Goal: Task Accomplishment & Management: Manage account settings

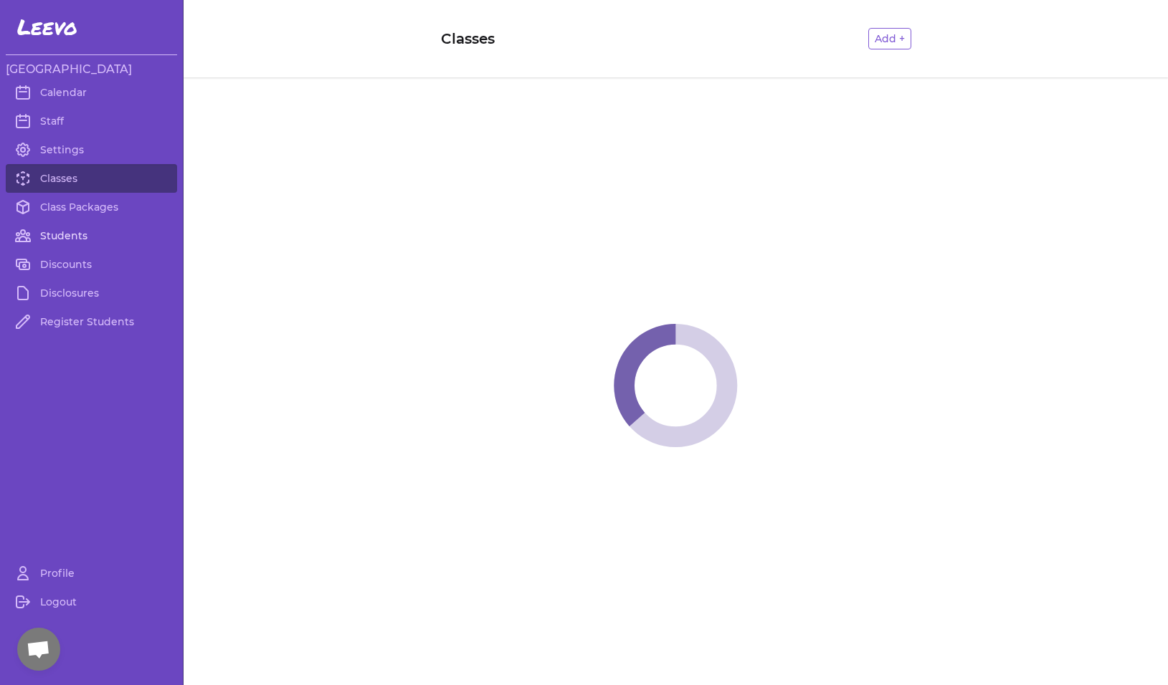
click at [60, 236] on link "Students" at bounding box center [91, 236] width 171 height 29
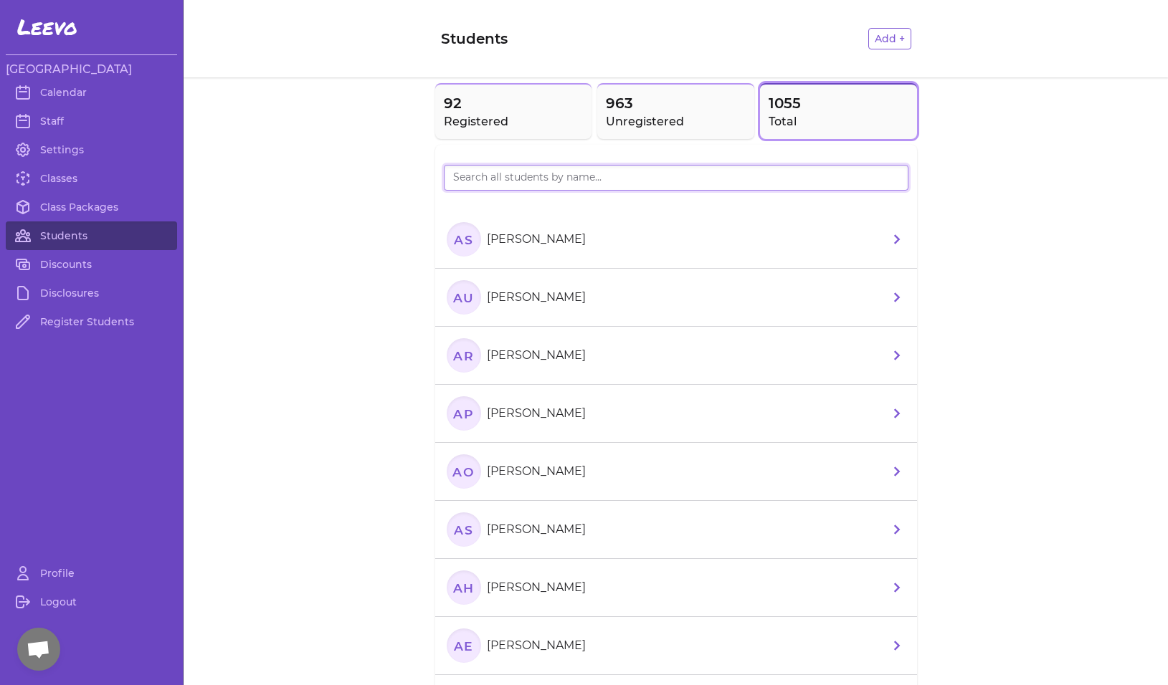
click at [516, 183] on input "search" at bounding box center [676, 178] width 465 height 26
type input "CLAIRE"
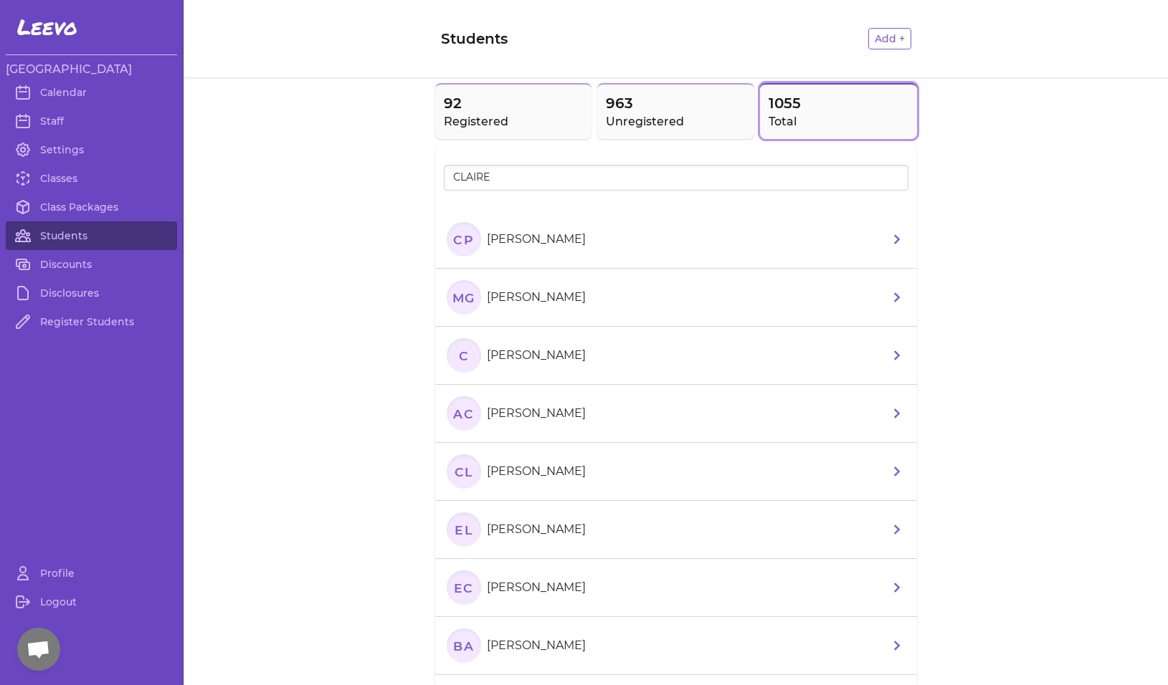
click at [453, 244] on text "CP" at bounding box center [463, 239] width 21 height 15
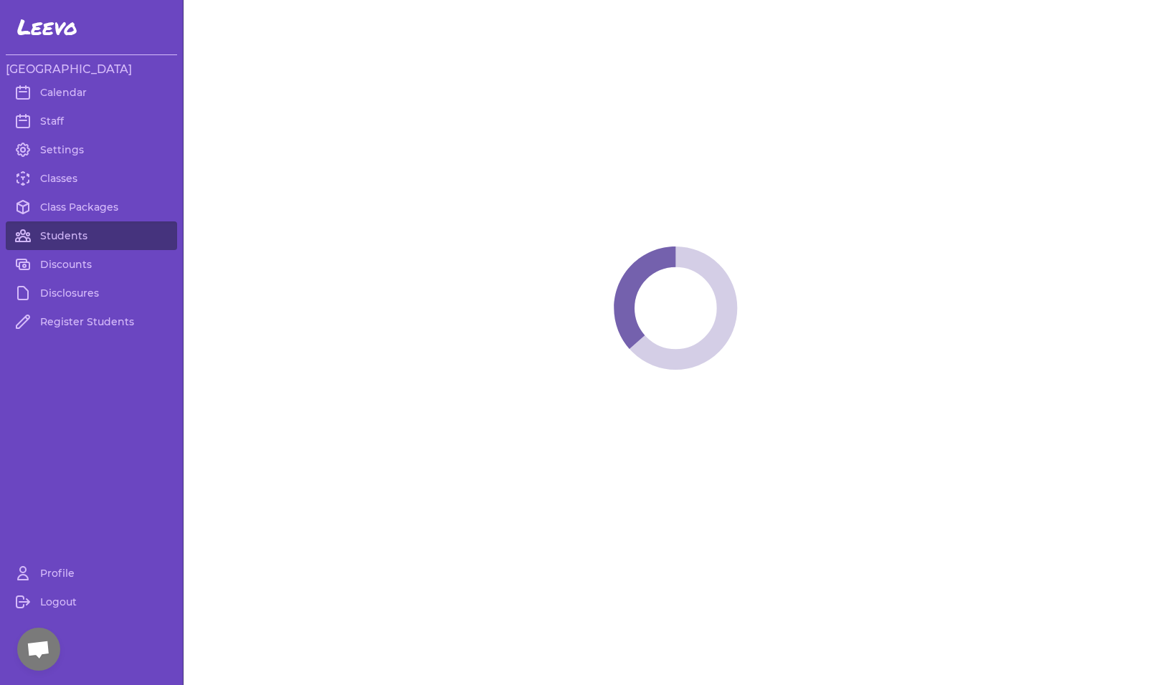
select select "MT"
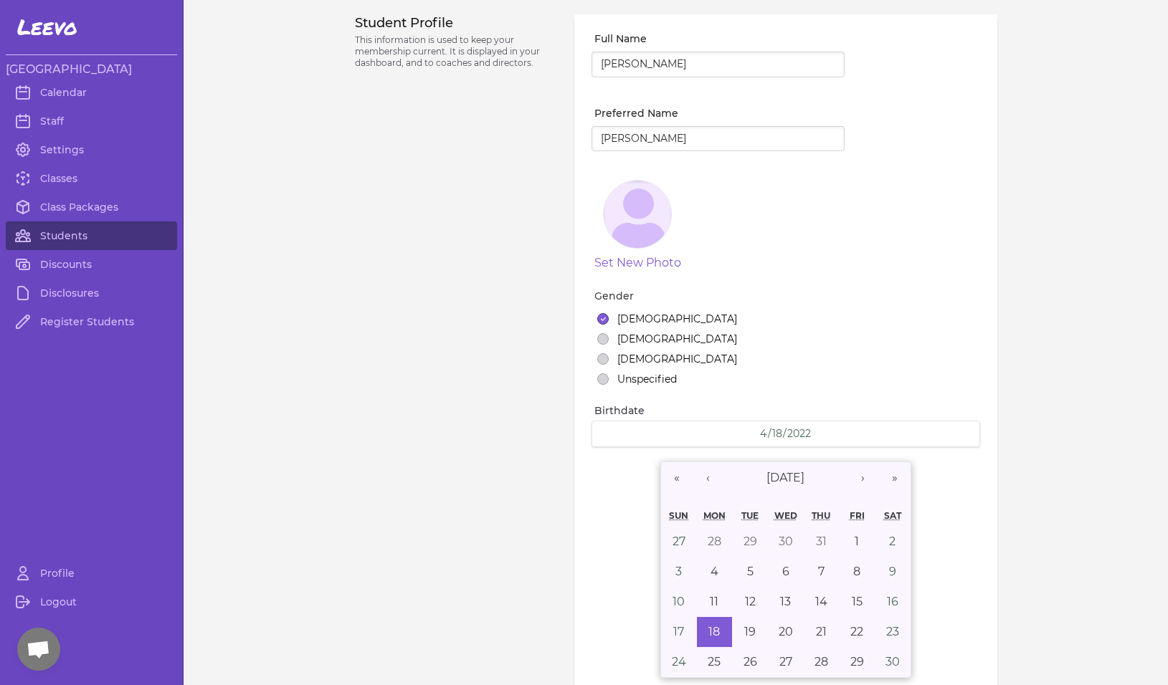
select select "7"
click at [82, 239] on link "Students" at bounding box center [91, 236] width 171 height 29
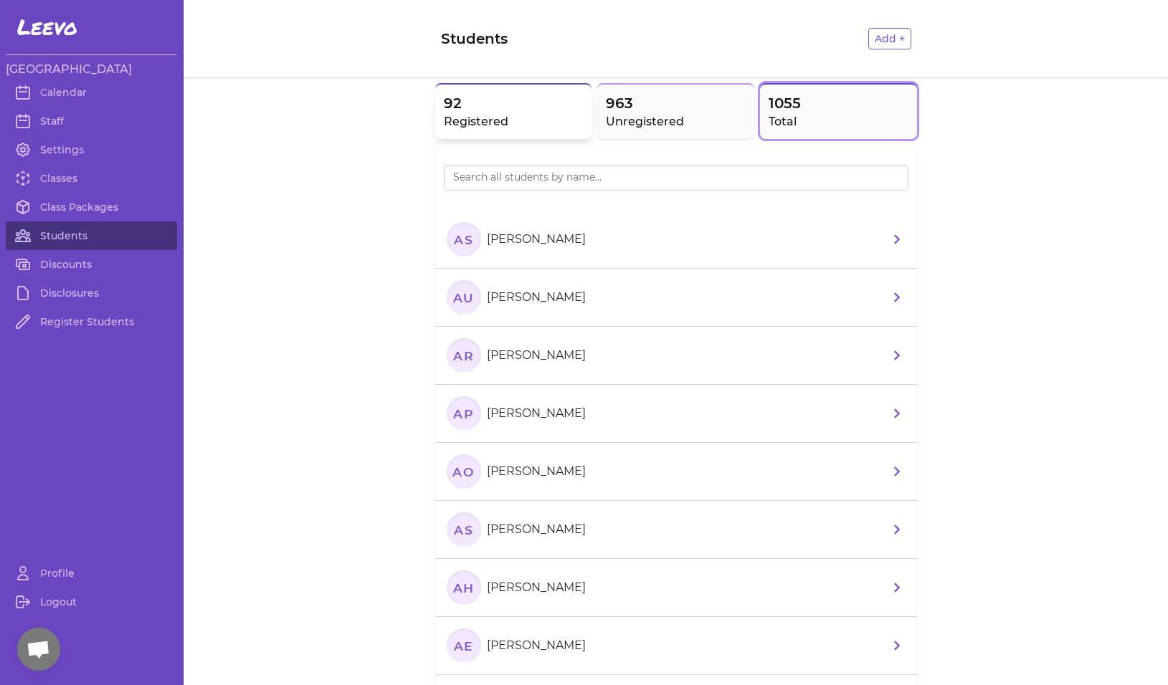
click at [479, 121] on h2 "Registered" at bounding box center [514, 121] width 140 height 17
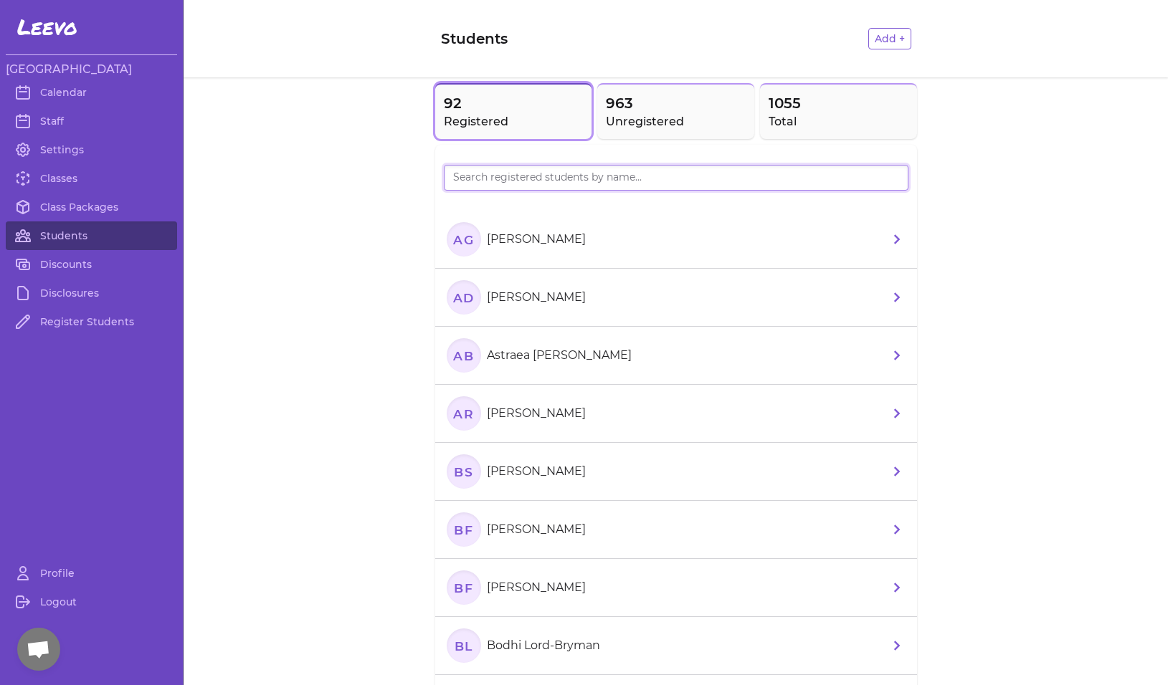
click at [525, 186] on input "search" at bounding box center [676, 178] width 465 height 26
type input "menny"
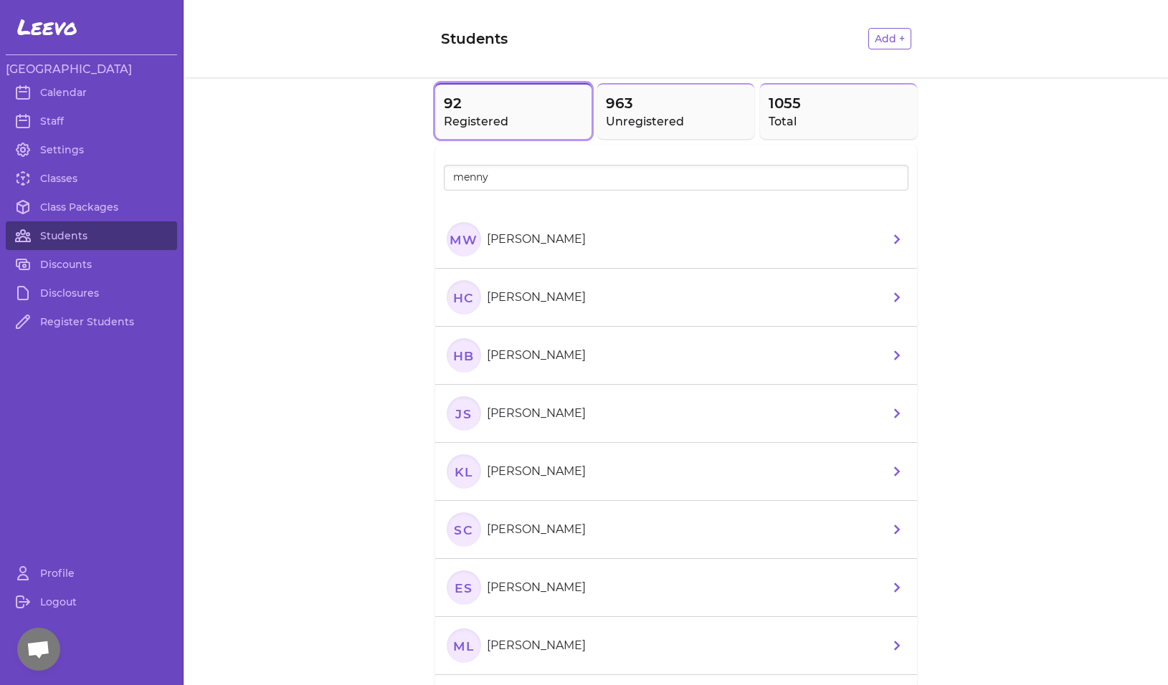
click at [452, 245] on text "MW" at bounding box center [463, 239] width 28 height 15
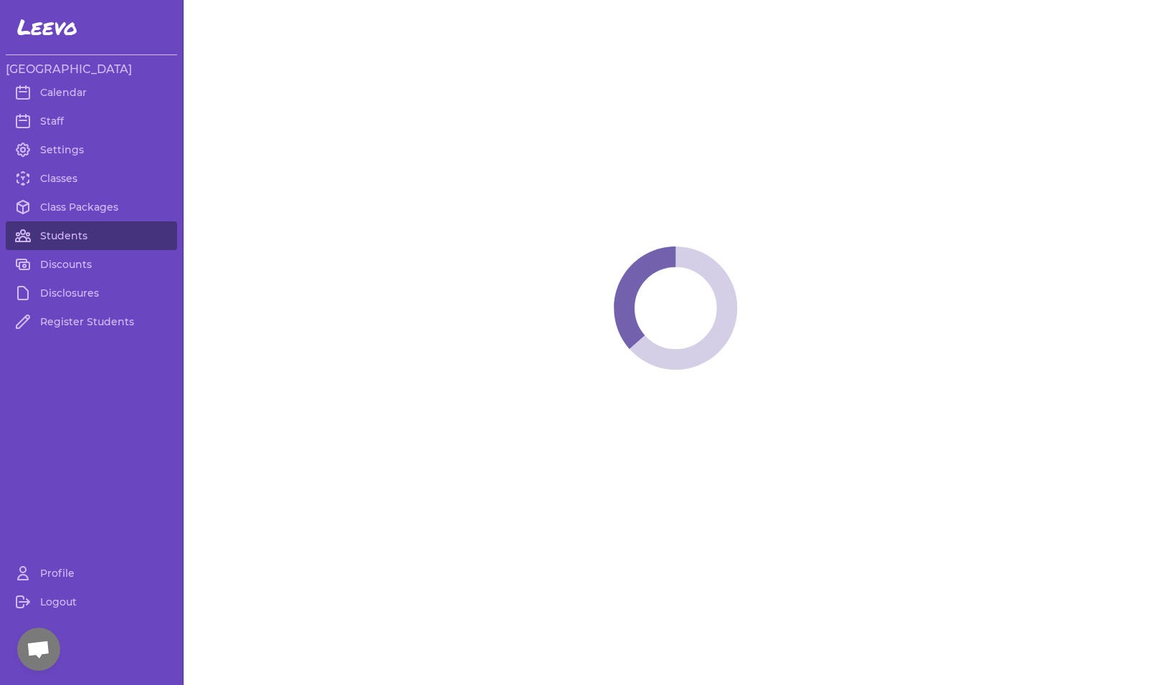
select select "MT"
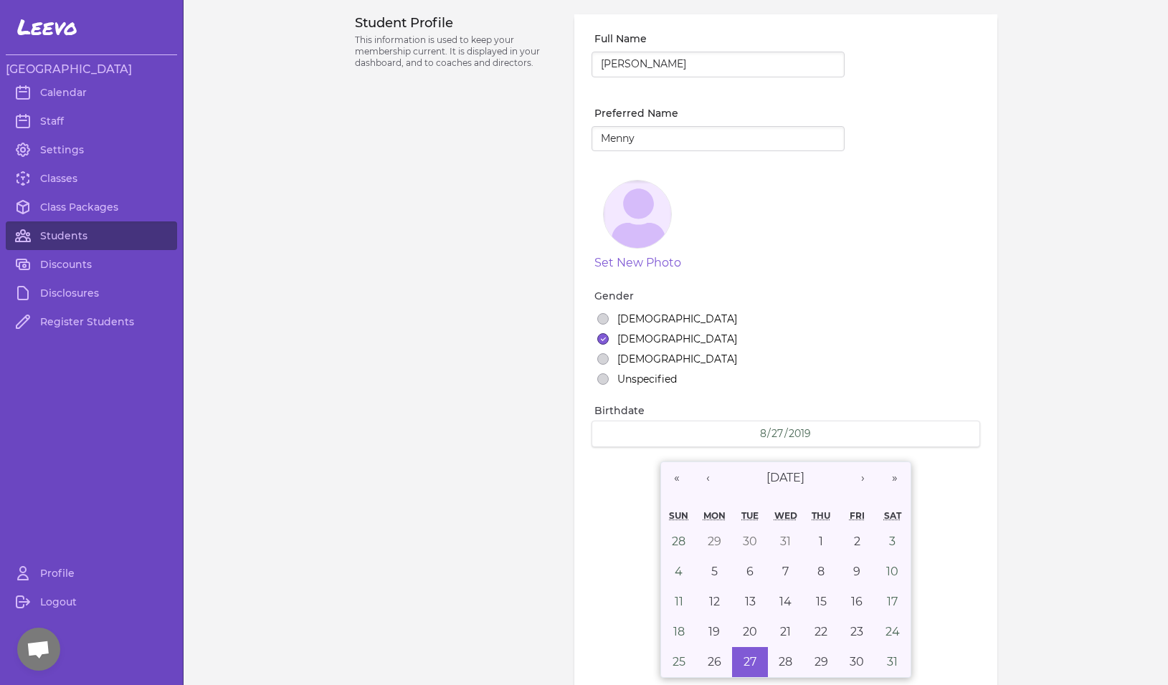
select select "1"
click at [54, 236] on link "Students" at bounding box center [91, 236] width 171 height 29
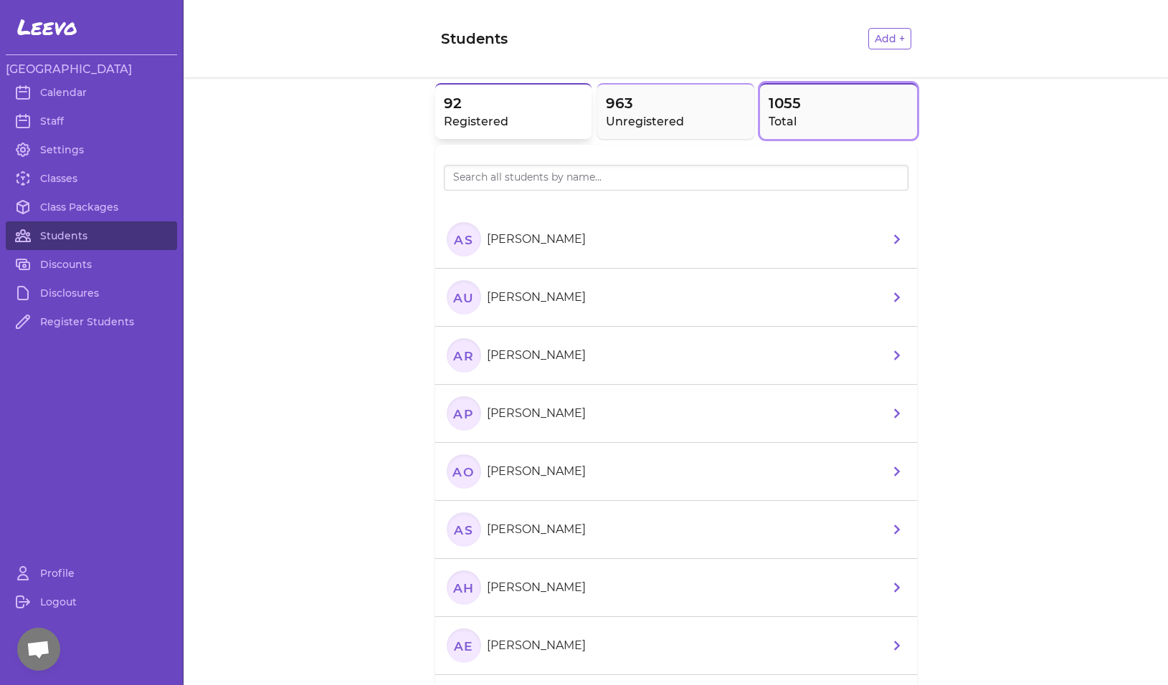
click at [540, 138] on button "92 Registered" at bounding box center [513, 111] width 157 height 56
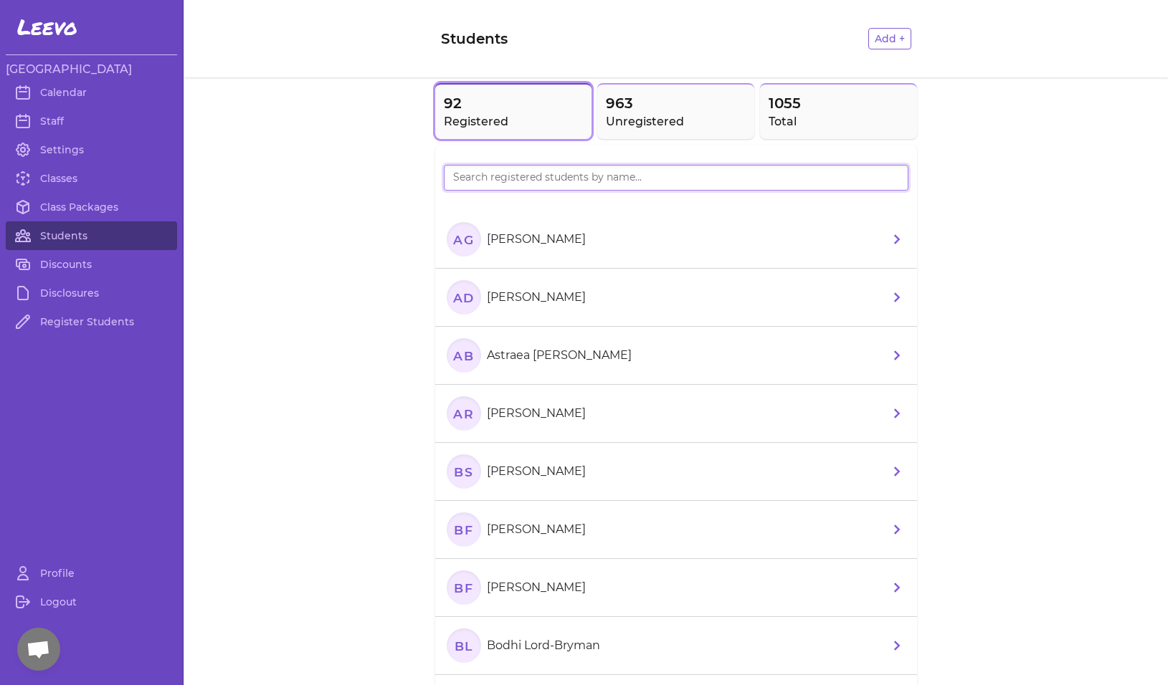
click at [532, 180] on input "search" at bounding box center [676, 178] width 465 height 26
type input "[PERSON_NAME]"
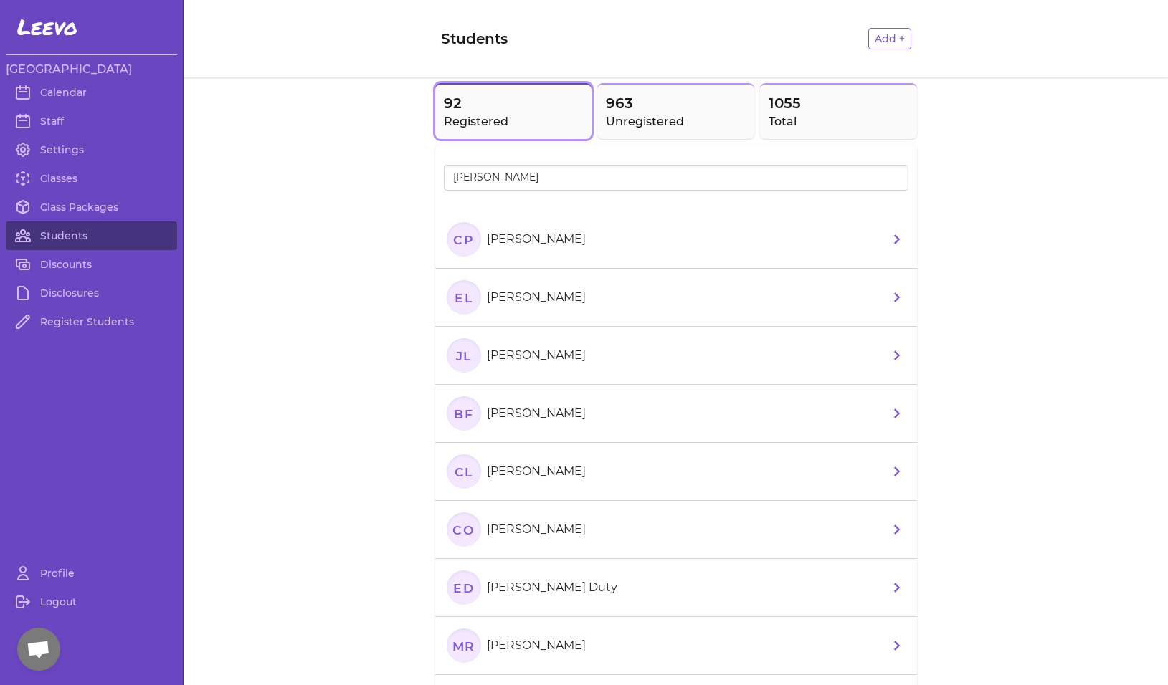
drag, startPoint x: 533, startPoint y: 179, endPoint x: 450, endPoint y: 249, distance: 108.8
click at [453, 247] on text "CP" at bounding box center [463, 239] width 21 height 15
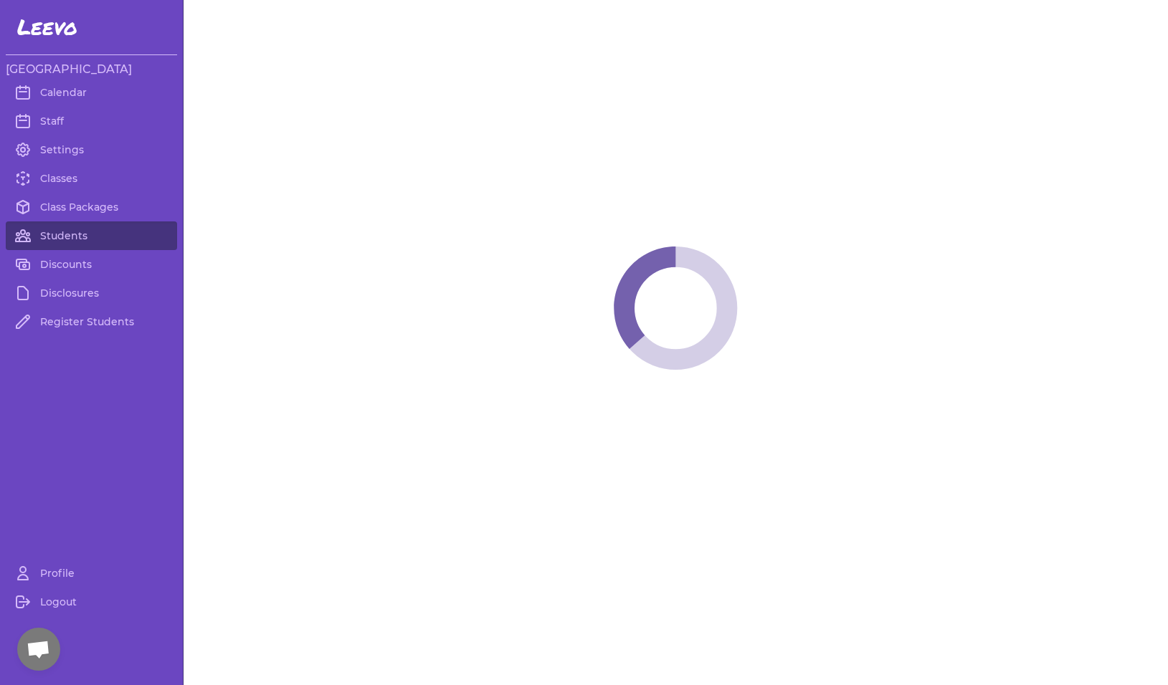
select select "MT"
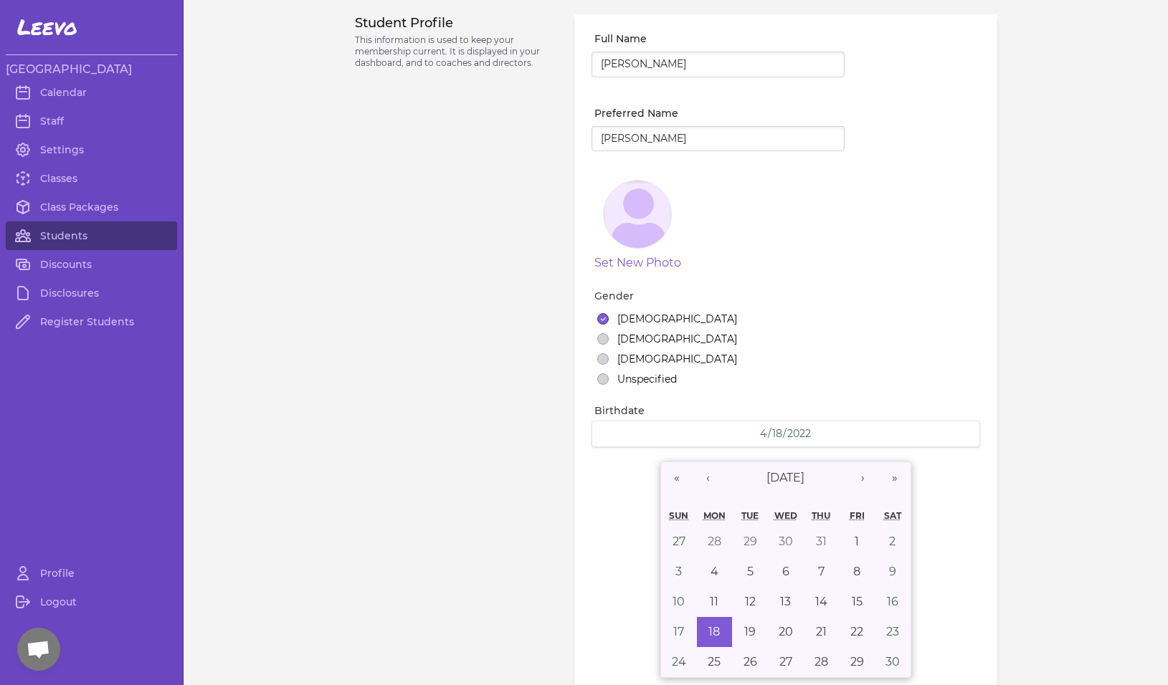
select select "7"
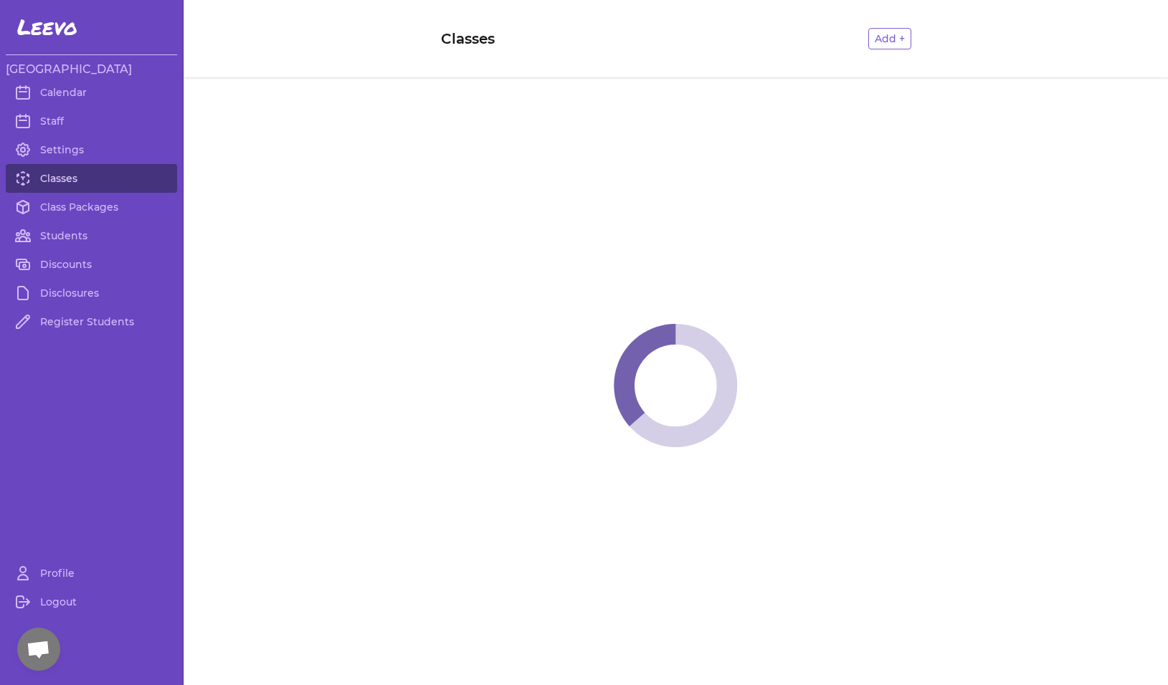
click at [58, 179] on link "Classes" at bounding box center [91, 178] width 171 height 29
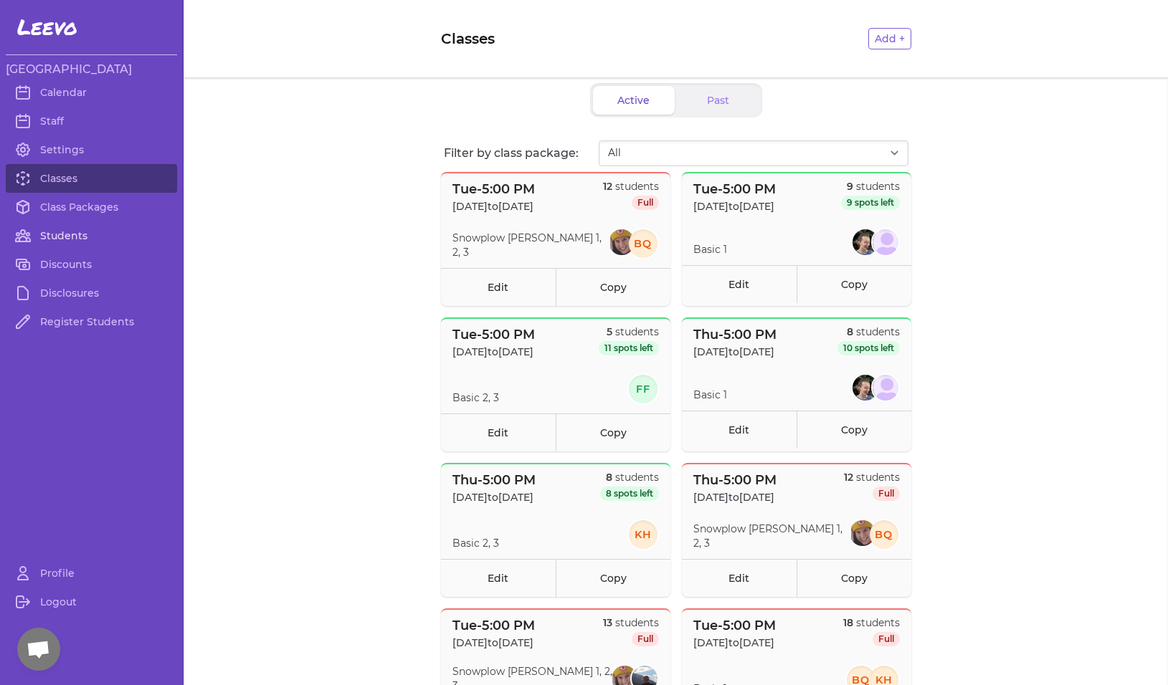
click at [71, 234] on link "Students" at bounding box center [91, 236] width 171 height 29
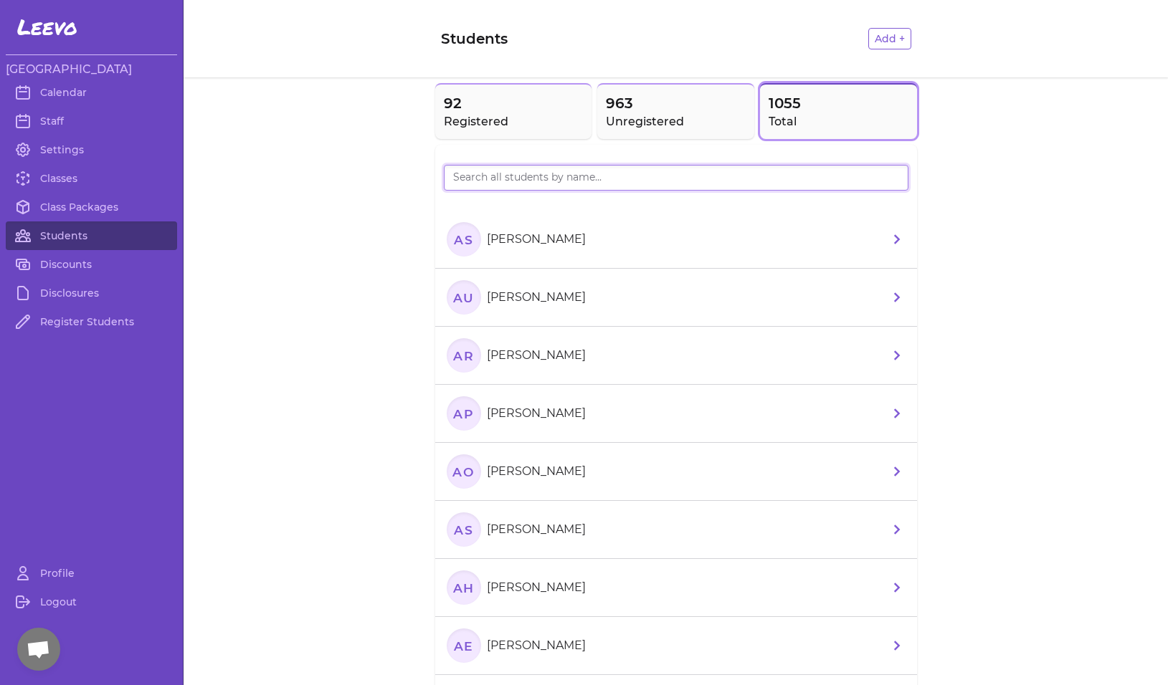
click at [553, 181] on input "search" at bounding box center [676, 178] width 465 height 26
type input "wolf"
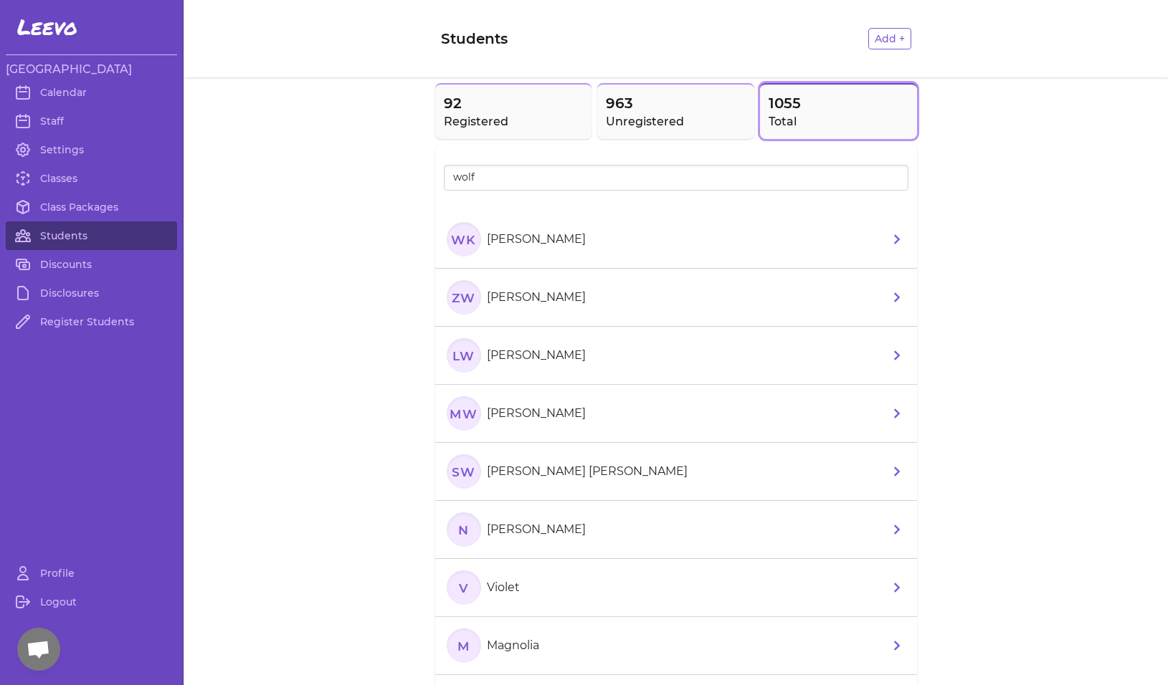
click at [461, 351] on text "LW" at bounding box center [463, 355] width 23 height 15
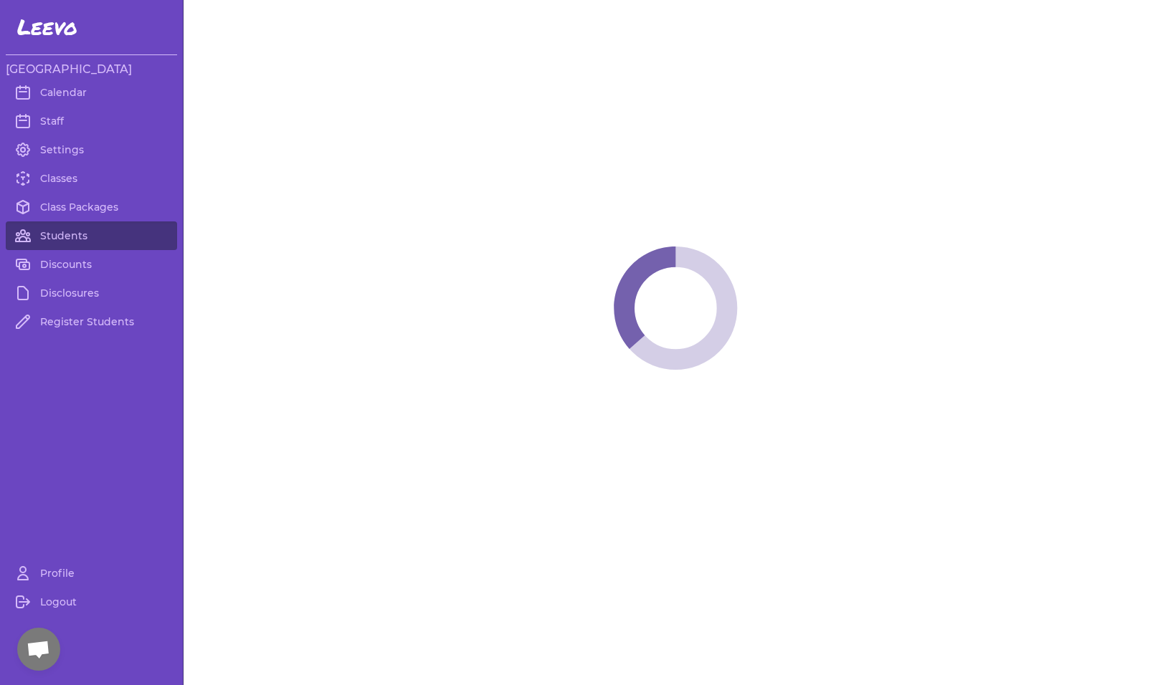
select select "MT"
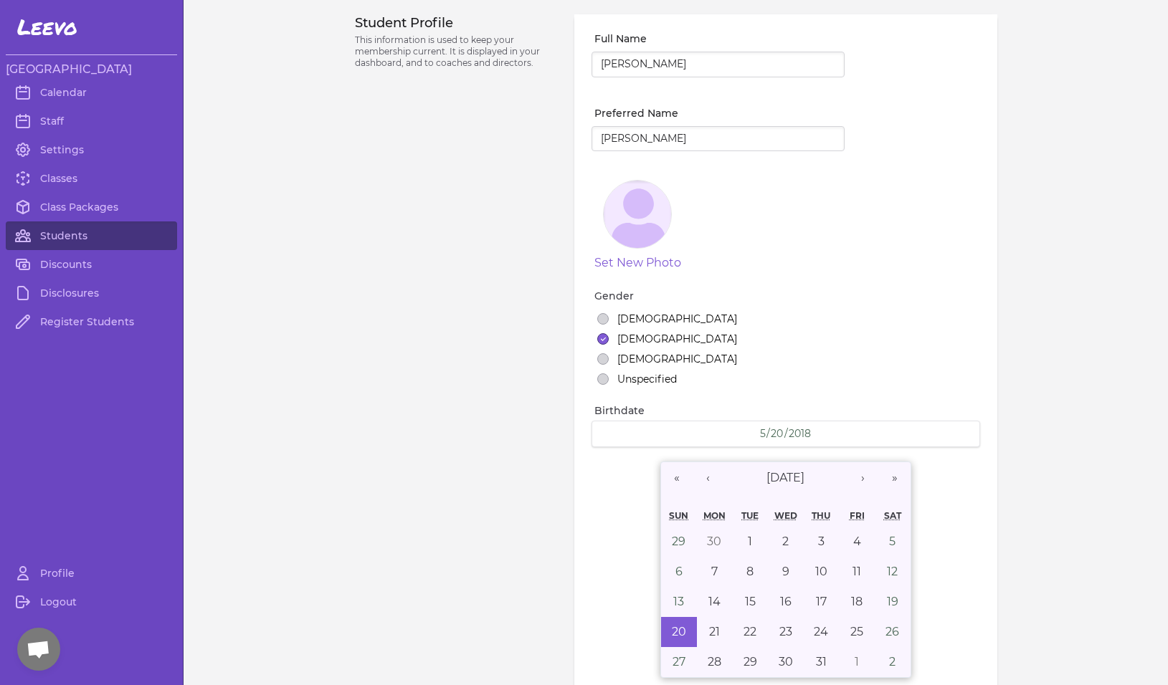
select select "1"
click at [50, 234] on link "Students" at bounding box center [91, 236] width 171 height 29
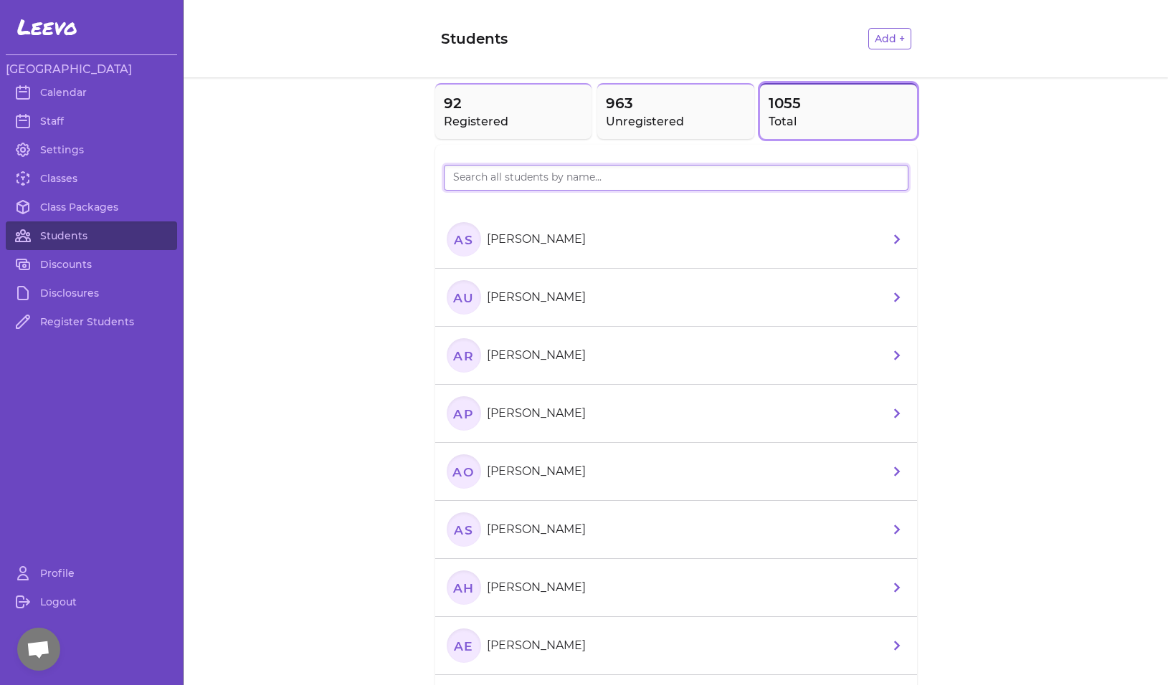
click at [546, 172] on input "search" at bounding box center [676, 178] width 465 height 26
type input "poor"
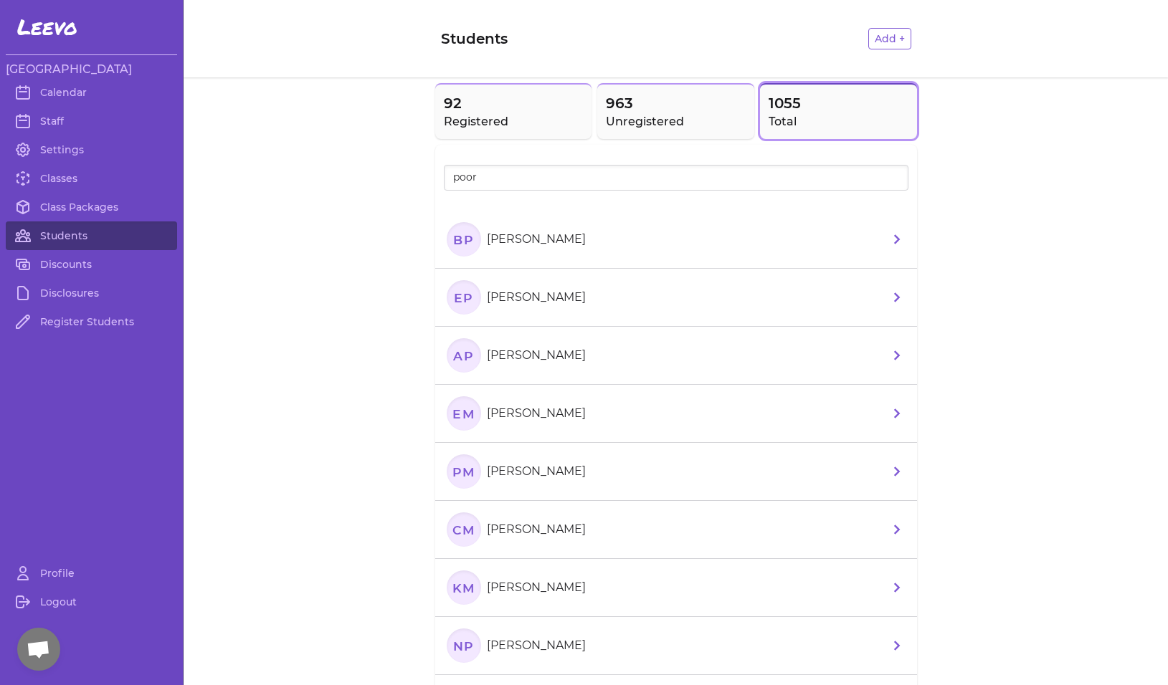
click at [460, 237] on text "BP" at bounding box center [463, 239] width 21 height 15
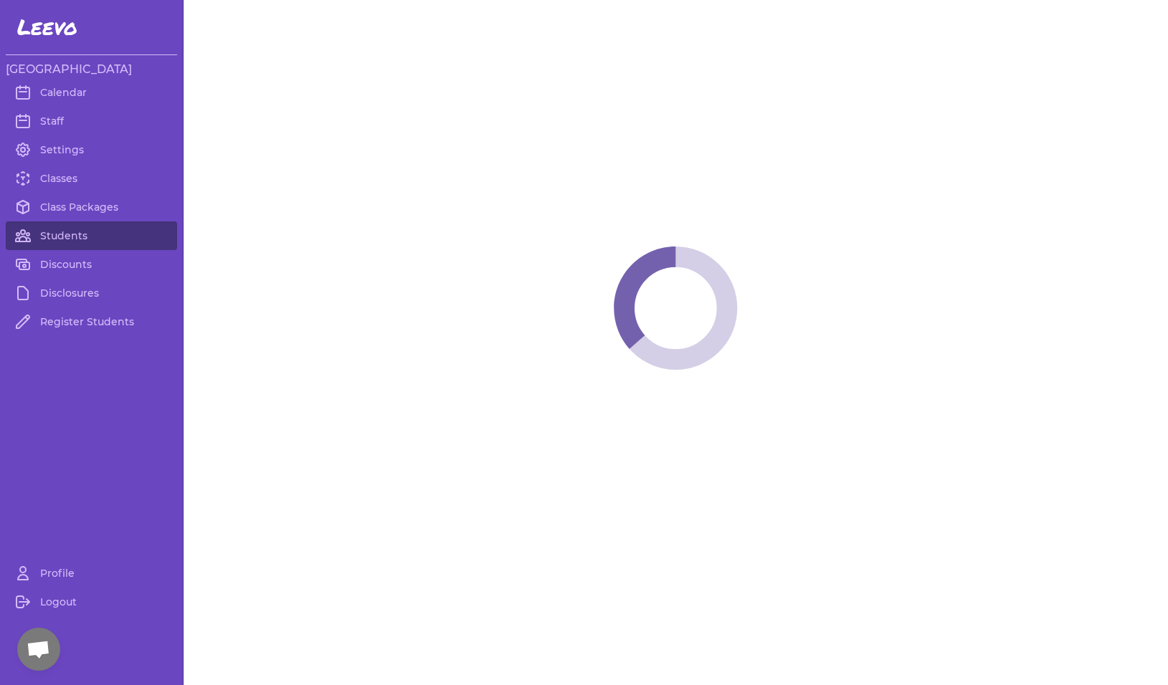
select select "MT"
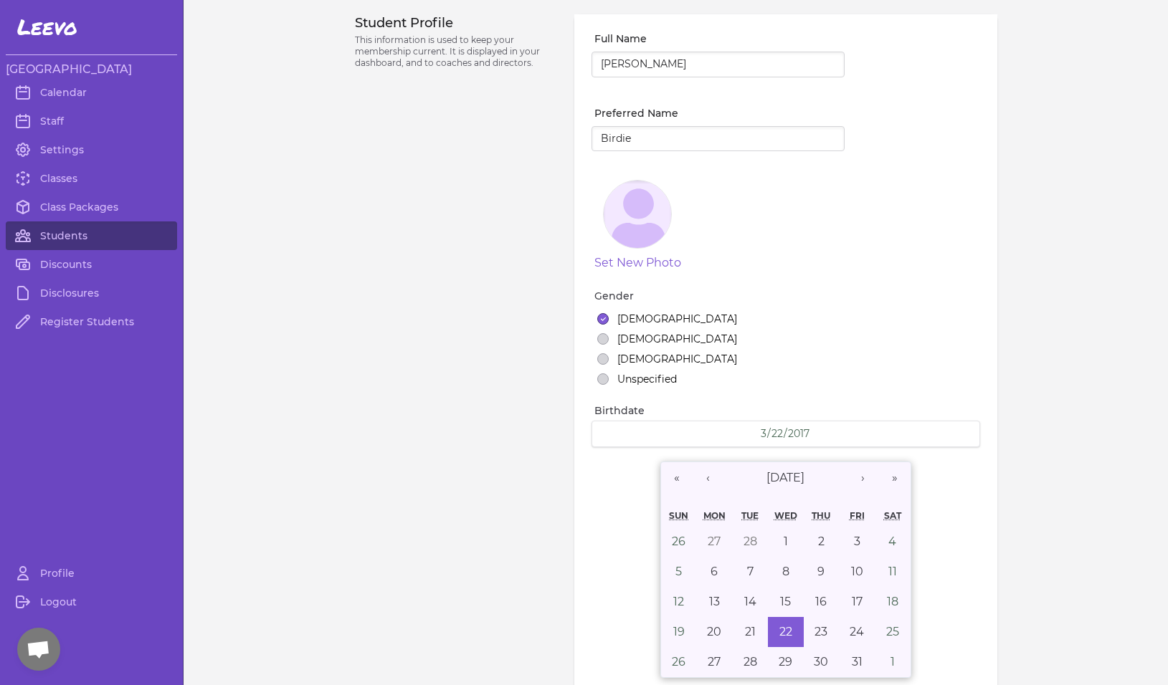
select select "1"
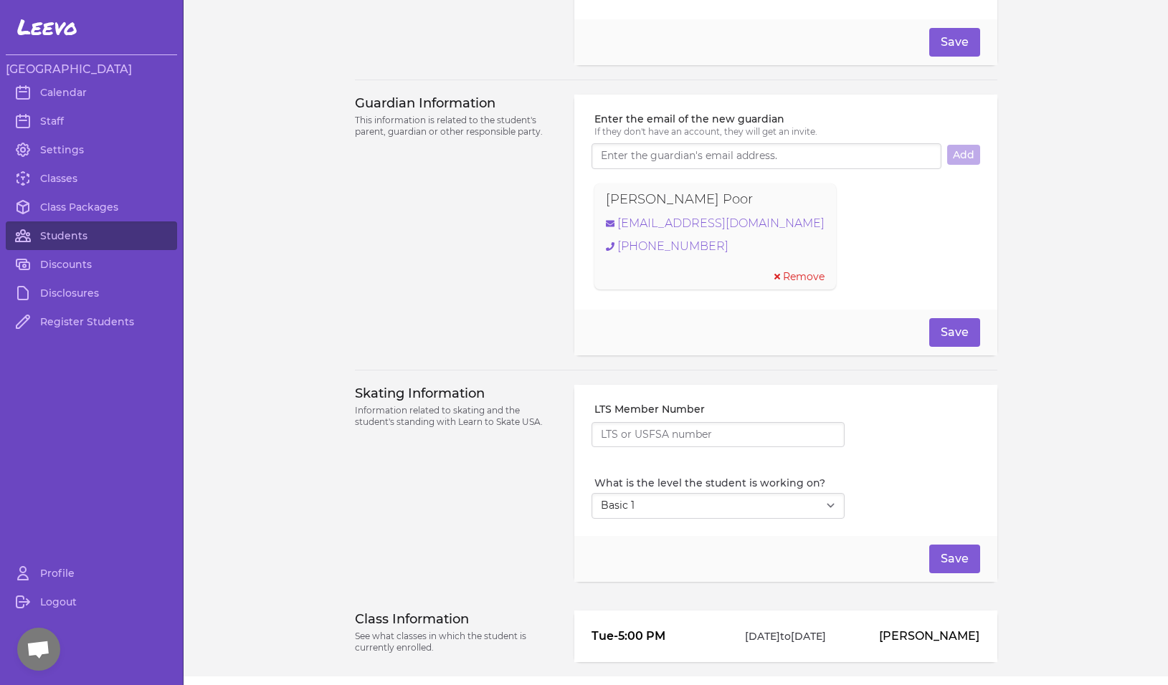
scroll to position [911, 0]
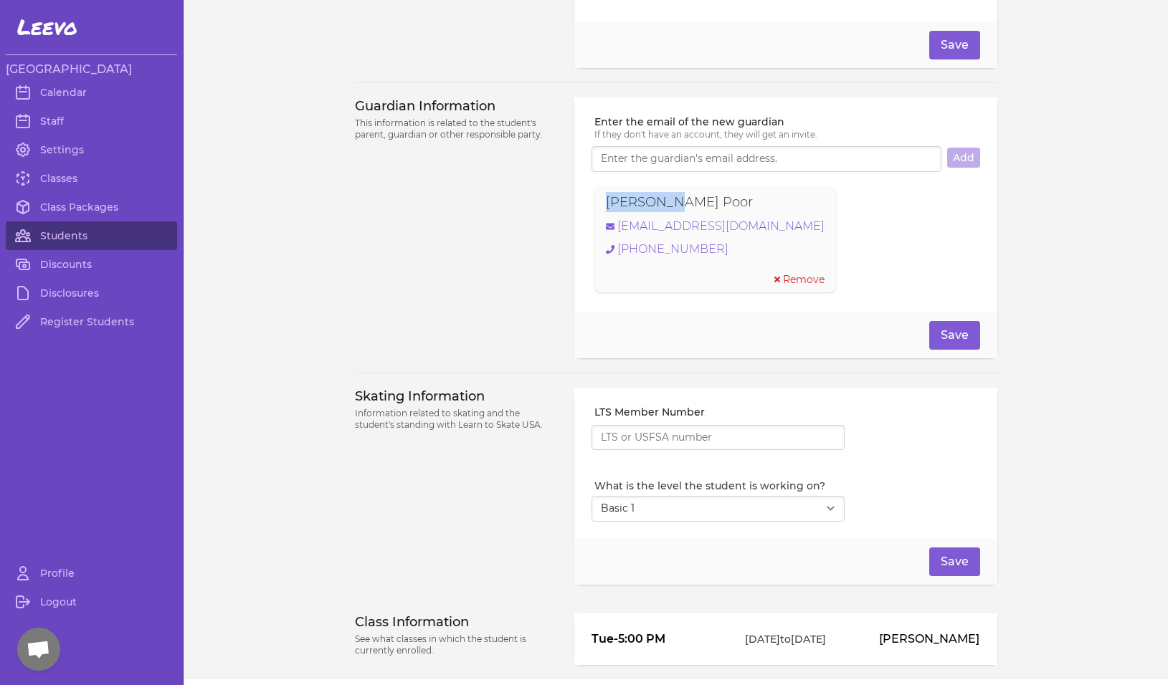
drag, startPoint x: 664, startPoint y: 208, endPoint x: 582, endPoint y: 205, distance: 81.8
click at [582, 205] on div "Enter the email of the new guardian If they don't have an account, they will ge…" at bounding box center [785, 204] width 422 height 215
copy p "Tana Poor"
click at [690, 232] on link "tanajean@hotmail.com" at bounding box center [715, 226] width 219 height 17
click at [70, 232] on link "Students" at bounding box center [91, 236] width 171 height 29
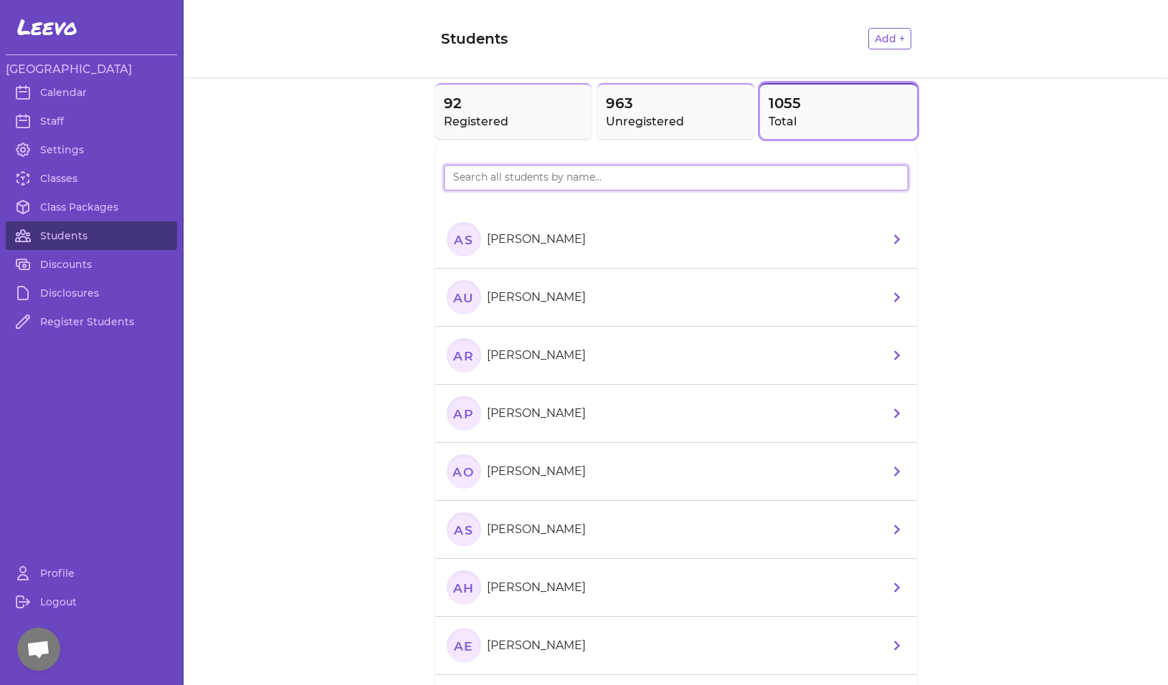
click at [549, 174] on input "search" at bounding box center [676, 178] width 465 height 26
type input "[PERSON_NAME]"
drag, startPoint x: 549, startPoint y: 174, endPoint x: 528, endPoint y: 118, distance: 60.6
click at [528, 118] on h2 "Registered" at bounding box center [514, 121] width 140 height 17
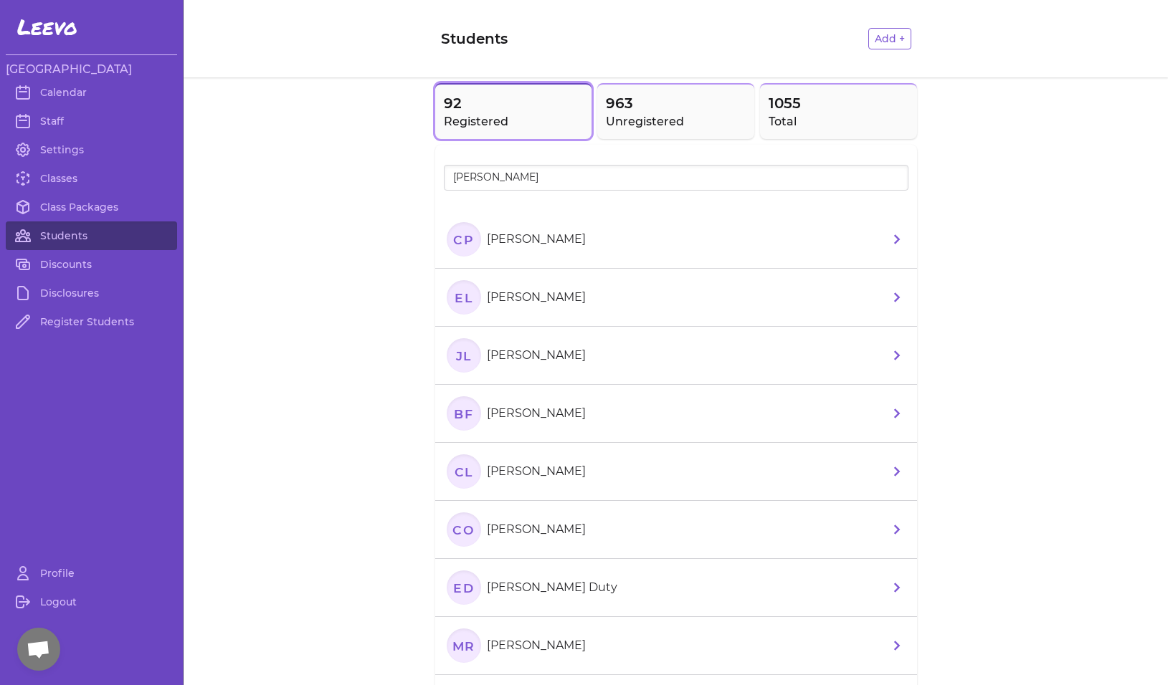
click at [460, 235] on text "CP" at bounding box center [463, 239] width 21 height 15
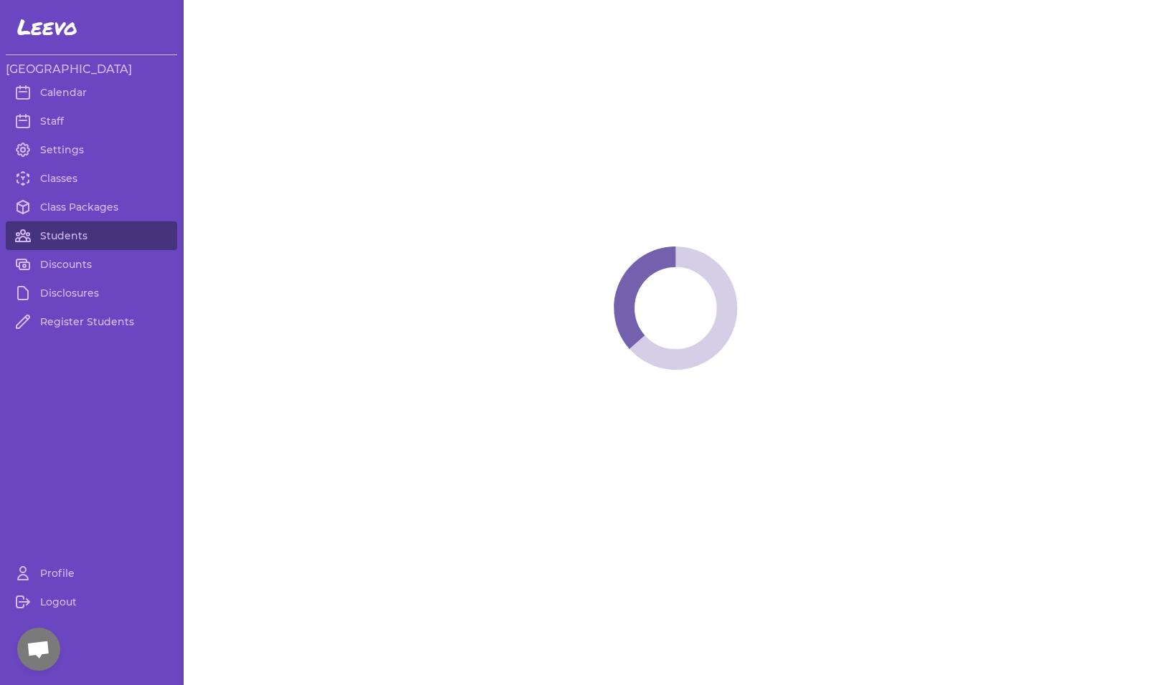
select select "MT"
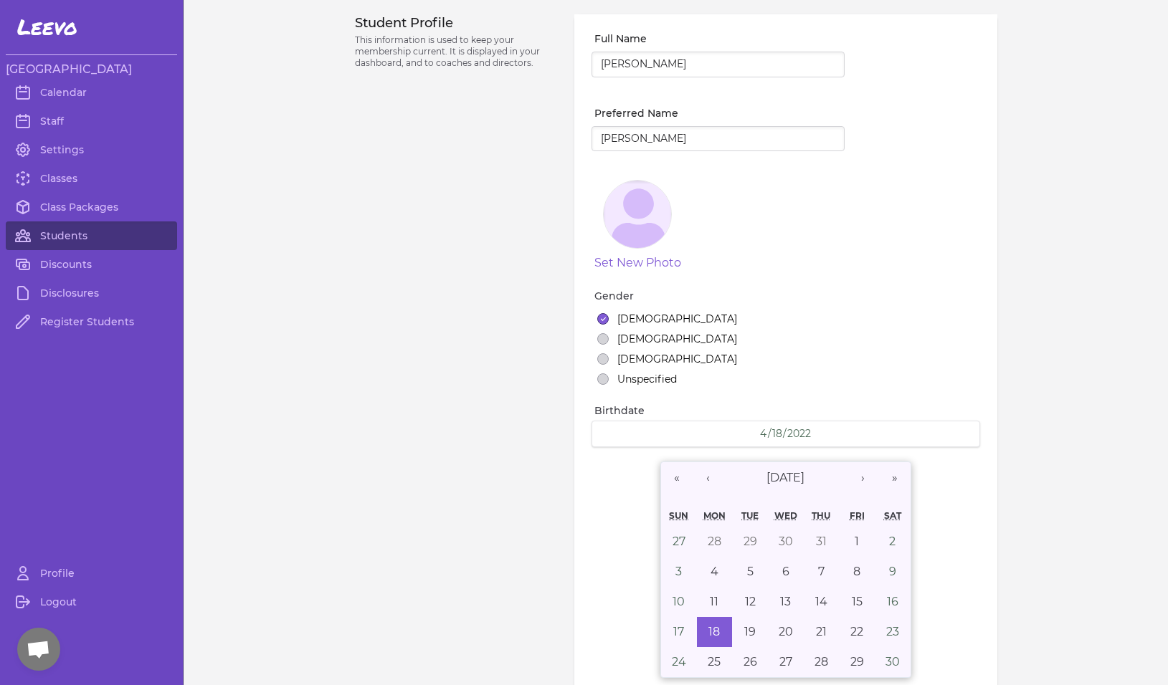
select select "7"
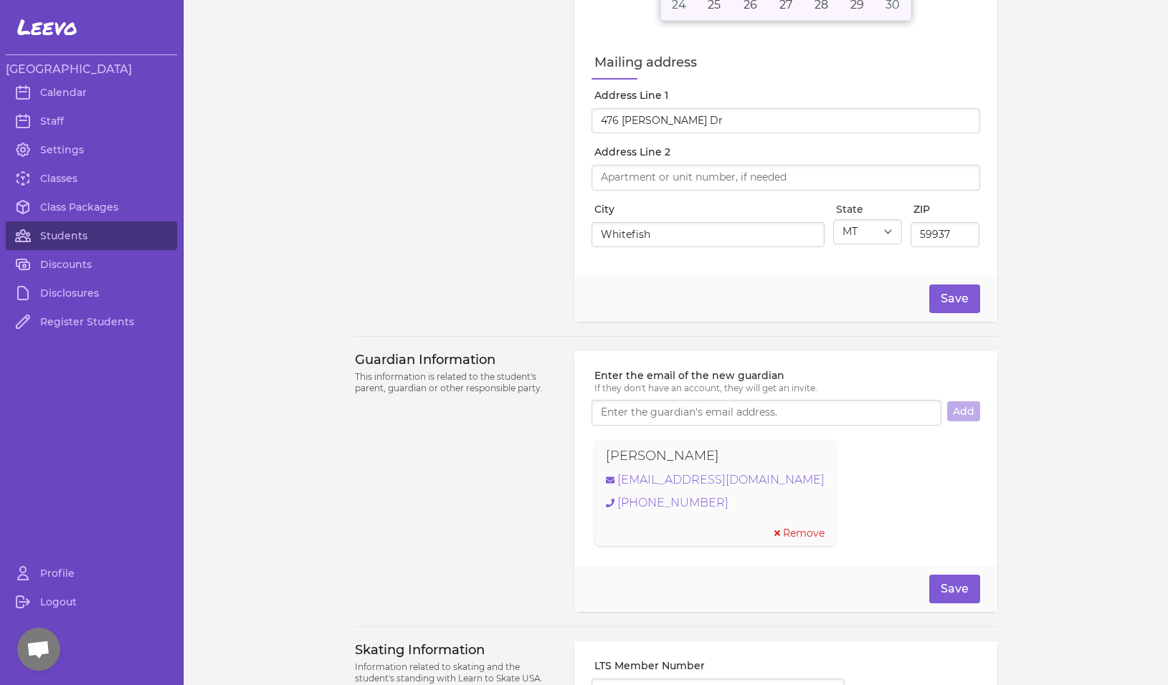
scroll to position [717, 0]
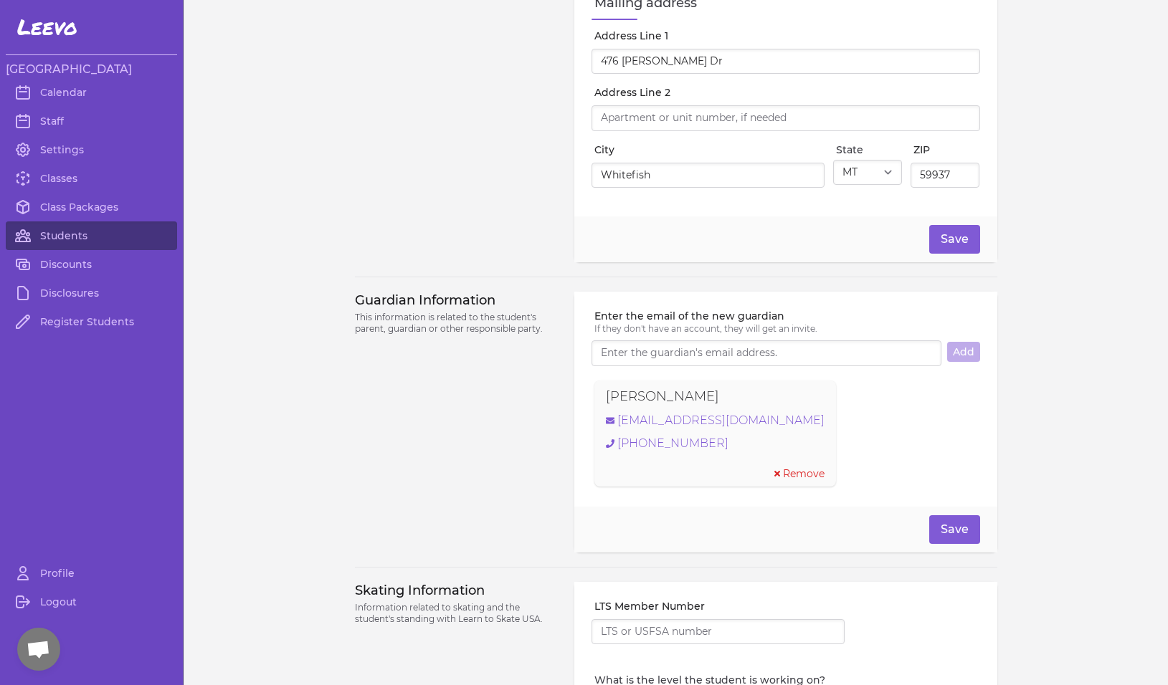
drag, startPoint x: 705, startPoint y: 403, endPoint x: 487, endPoint y: 462, distance: 225.7
click at [487, 462] on div "Guardian Information This information is related to the student's parent, guard…" at bounding box center [676, 422] width 642 height 261
click at [742, 403] on div "[PERSON_NAME]" at bounding box center [715, 396] width 219 height 20
drag, startPoint x: 709, startPoint y: 404, endPoint x: 581, endPoint y: 407, distance: 127.7
click at [581, 407] on div "Enter the email of the new guardian If they don't have an account, they will ge…" at bounding box center [785, 399] width 422 height 215
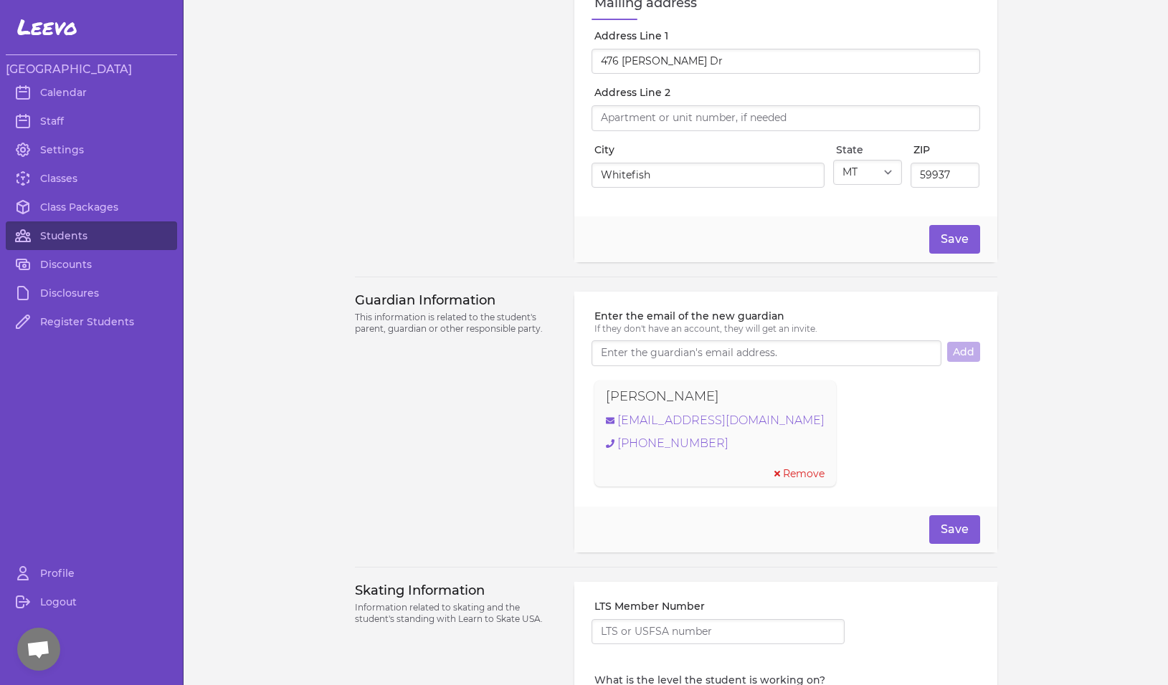
copy p "[PERSON_NAME]"
click at [675, 429] on link "[EMAIL_ADDRESS][DOMAIN_NAME]" at bounding box center [715, 420] width 219 height 17
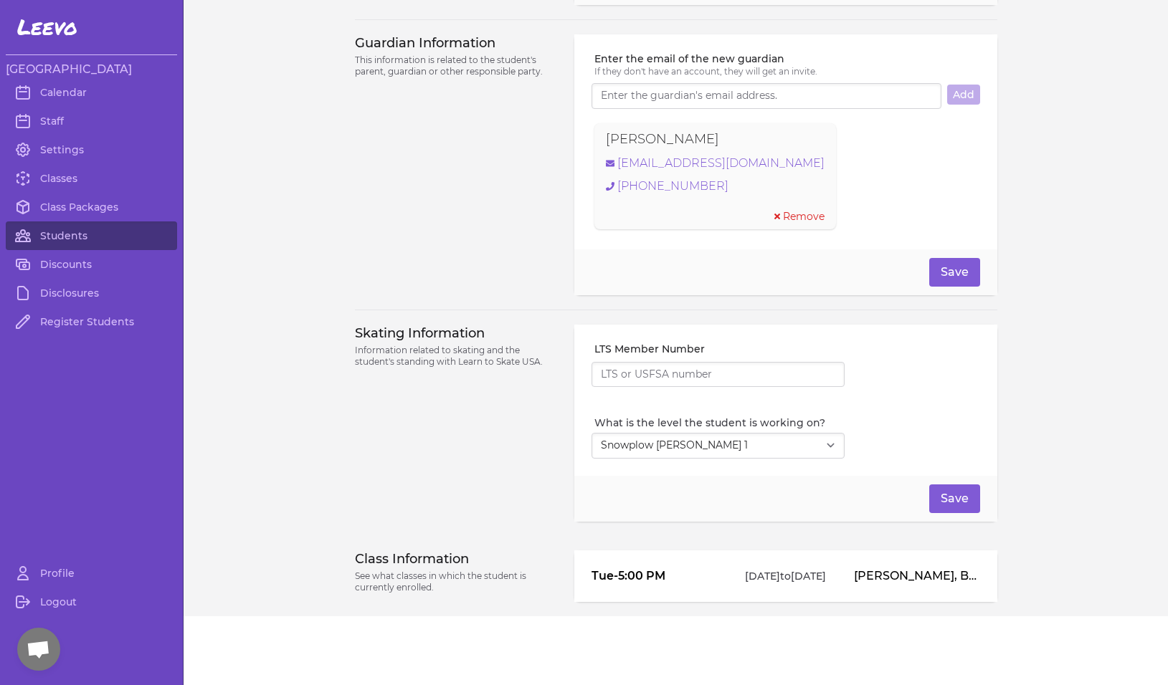
scroll to position [62, 0]
